Goal: Task Accomplishment & Management: Use online tool/utility

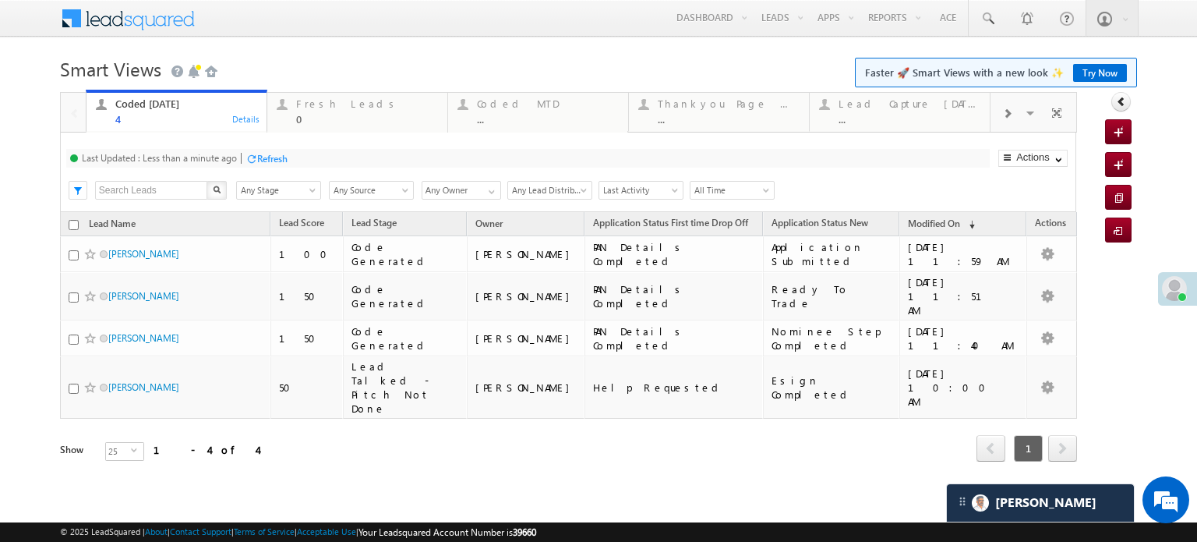
click at [256, 158] on div at bounding box center [251, 159] width 12 height 12
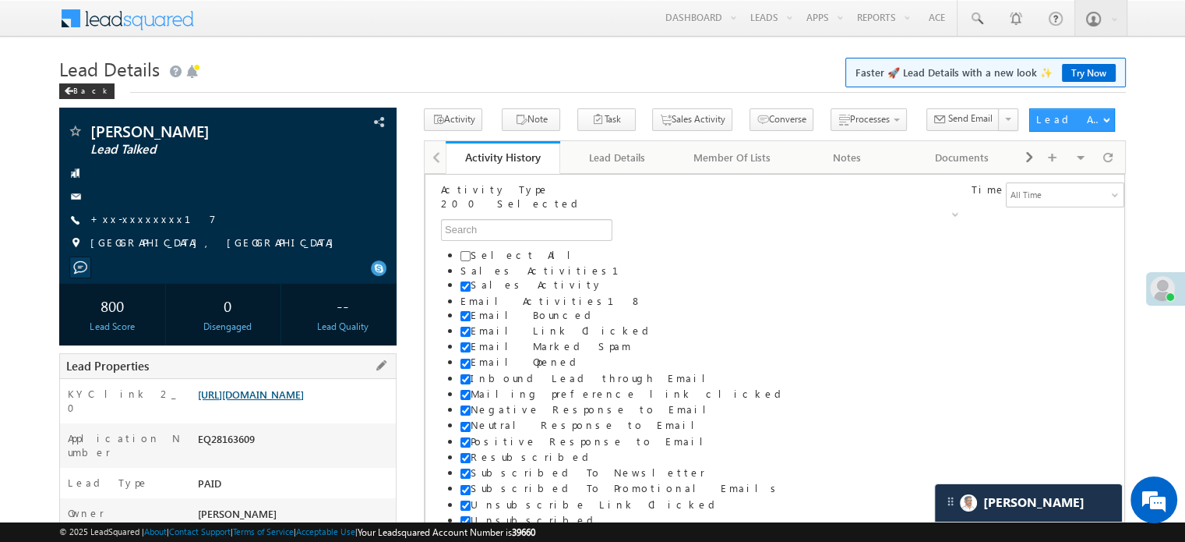
drag, startPoint x: 0, startPoint y: 0, endPoint x: 287, endPoint y: 408, distance: 498.9
click at [287, 401] on link "https://angelbroking1-pk3em7sa.customui-test.leadsquared.com?leadId=ea8a9ef8-ef…" at bounding box center [251, 393] width 106 height 13
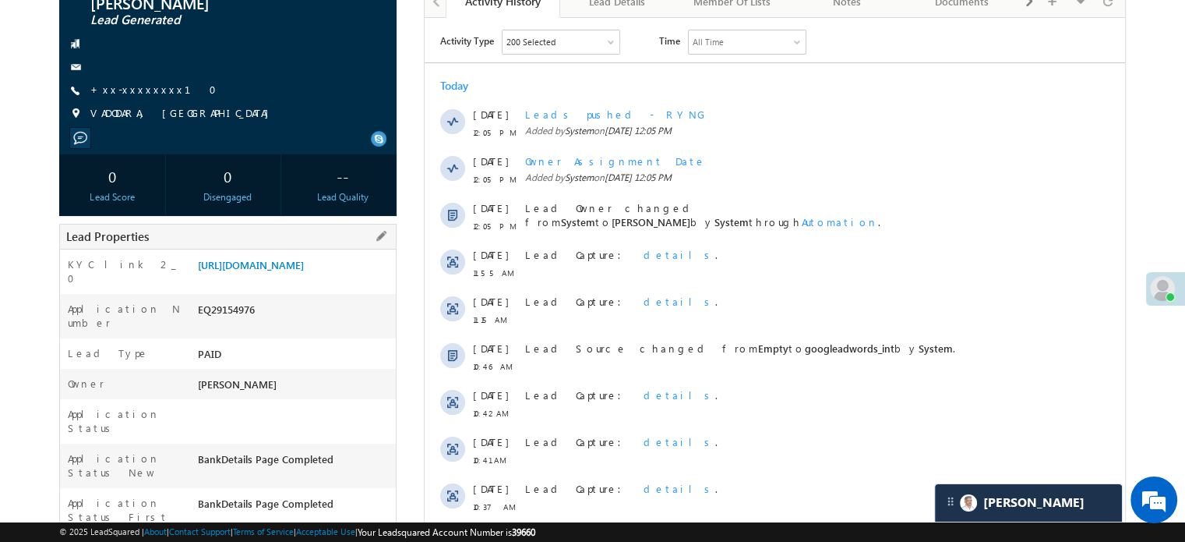
click at [299, 279] on div "https://angelbroking1-pk3em7sa.customui-test.leadsquared.com?leadId=f78b86d9-b9…" at bounding box center [295, 268] width 202 height 22
click at [299, 269] on link "https://angelbroking1-pk3em7sa.customui-test.leadsquared.com?leadId=f78b86d9-b9…" at bounding box center [251, 264] width 106 height 13
click at [281, 265] on link "[URL][DOMAIN_NAME]" at bounding box center [251, 264] width 106 height 13
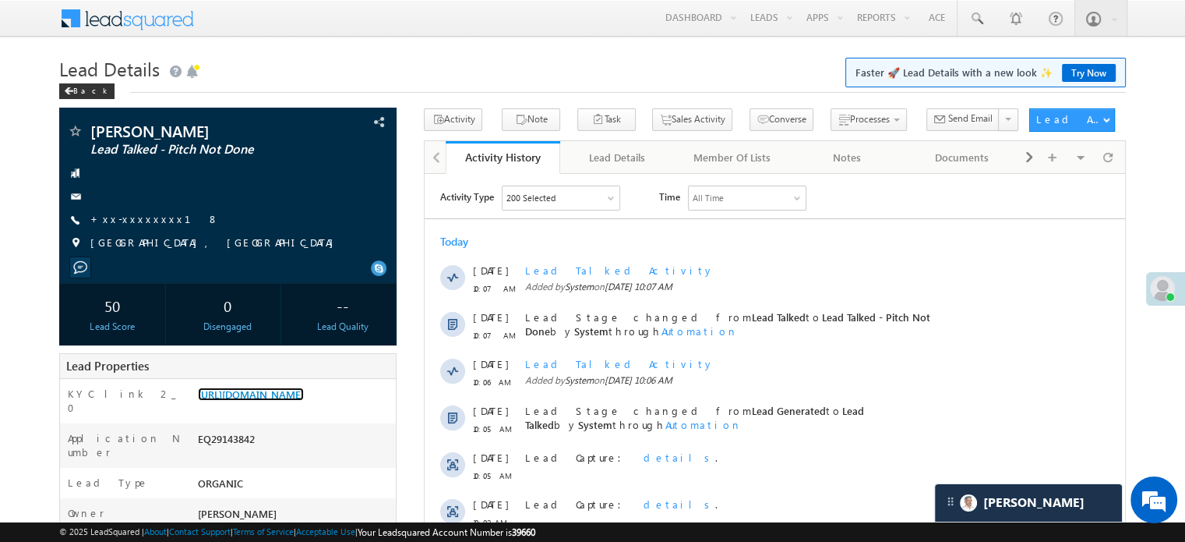
scroll to position [7318, 0]
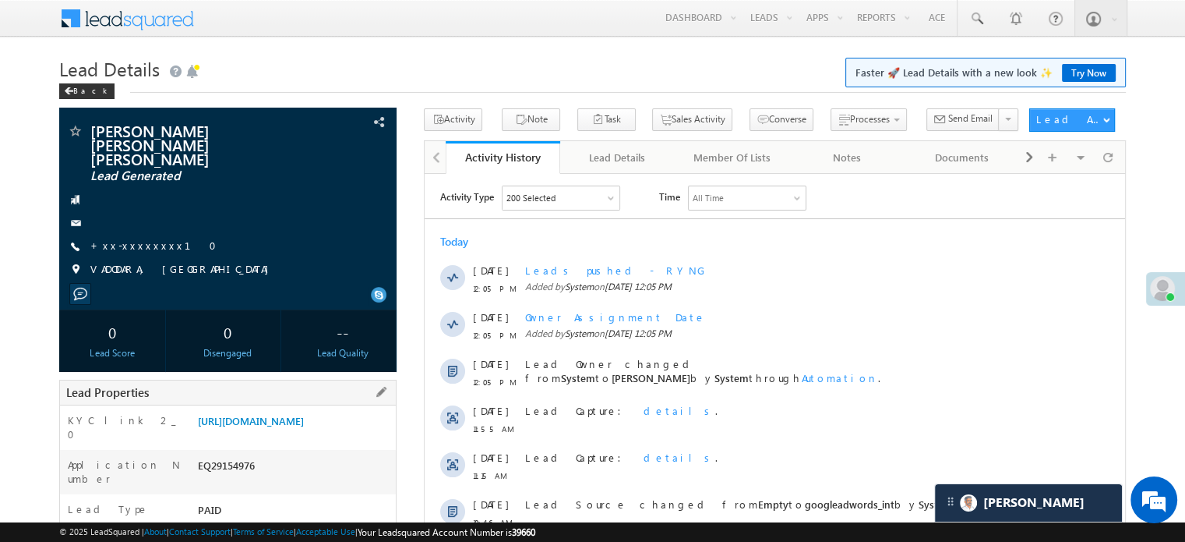
drag, startPoint x: 196, startPoint y: 407, endPoint x: 358, endPoint y: 439, distance: 166.0
click at [358, 435] on div "[URL][DOMAIN_NAME]" at bounding box center [295, 424] width 202 height 22
copy link "[URL][DOMAIN_NAME]"
